Goal: Information Seeking & Learning: Learn about a topic

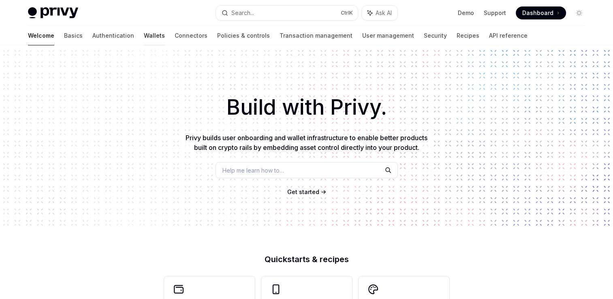
click at [144, 36] on link "Wallets" at bounding box center [154, 35] width 21 height 19
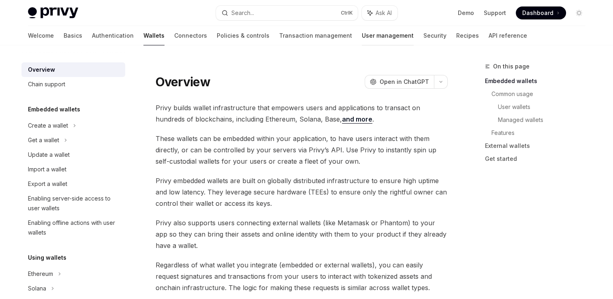
click at [362, 39] on link "User management" at bounding box center [388, 35] width 52 height 19
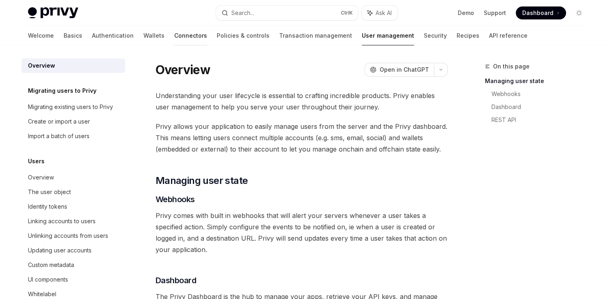
click at [174, 40] on link "Connectors" at bounding box center [190, 35] width 33 height 19
type textarea "*"
